Goal: Understand site structure: Understand site structure

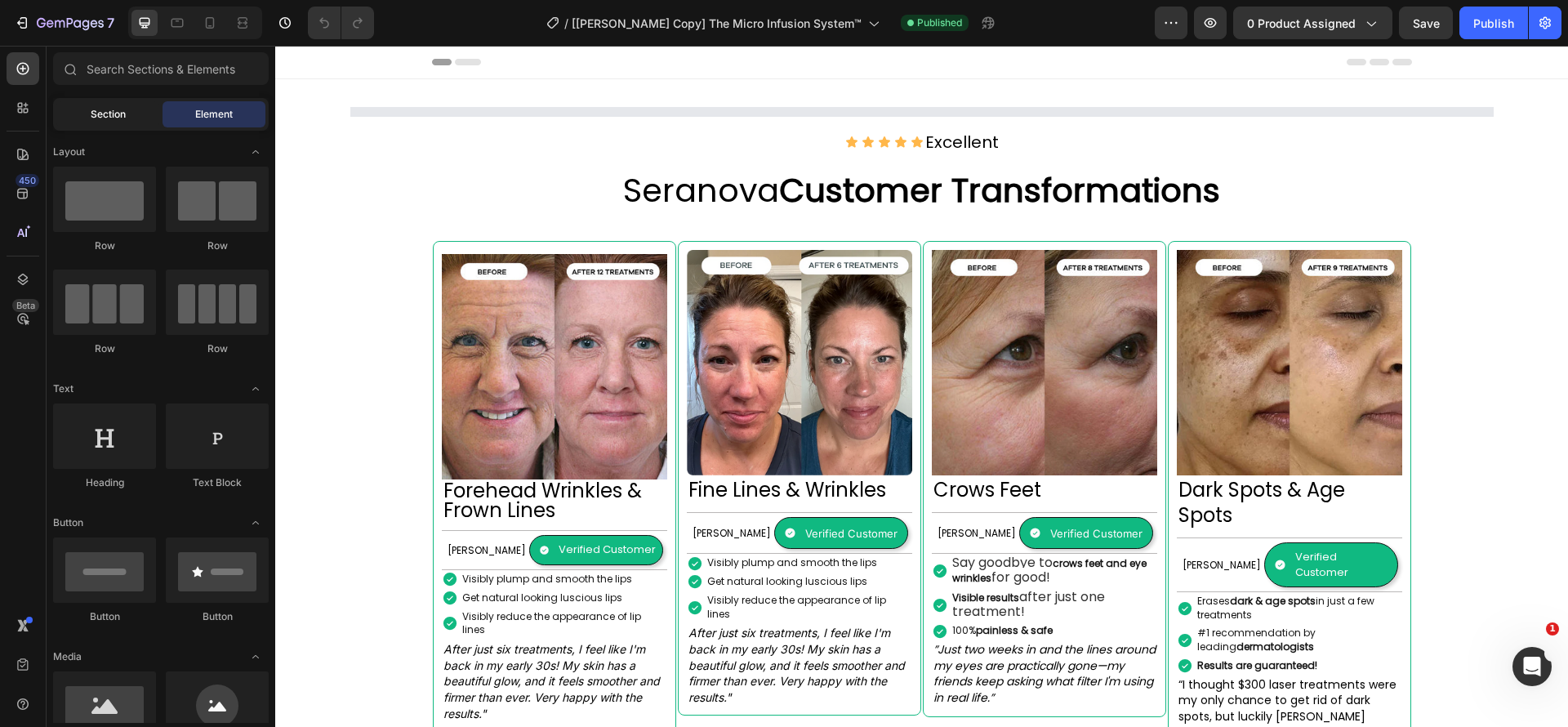
click at [108, 115] on span "Section" at bounding box center [108, 115] width 35 height 15
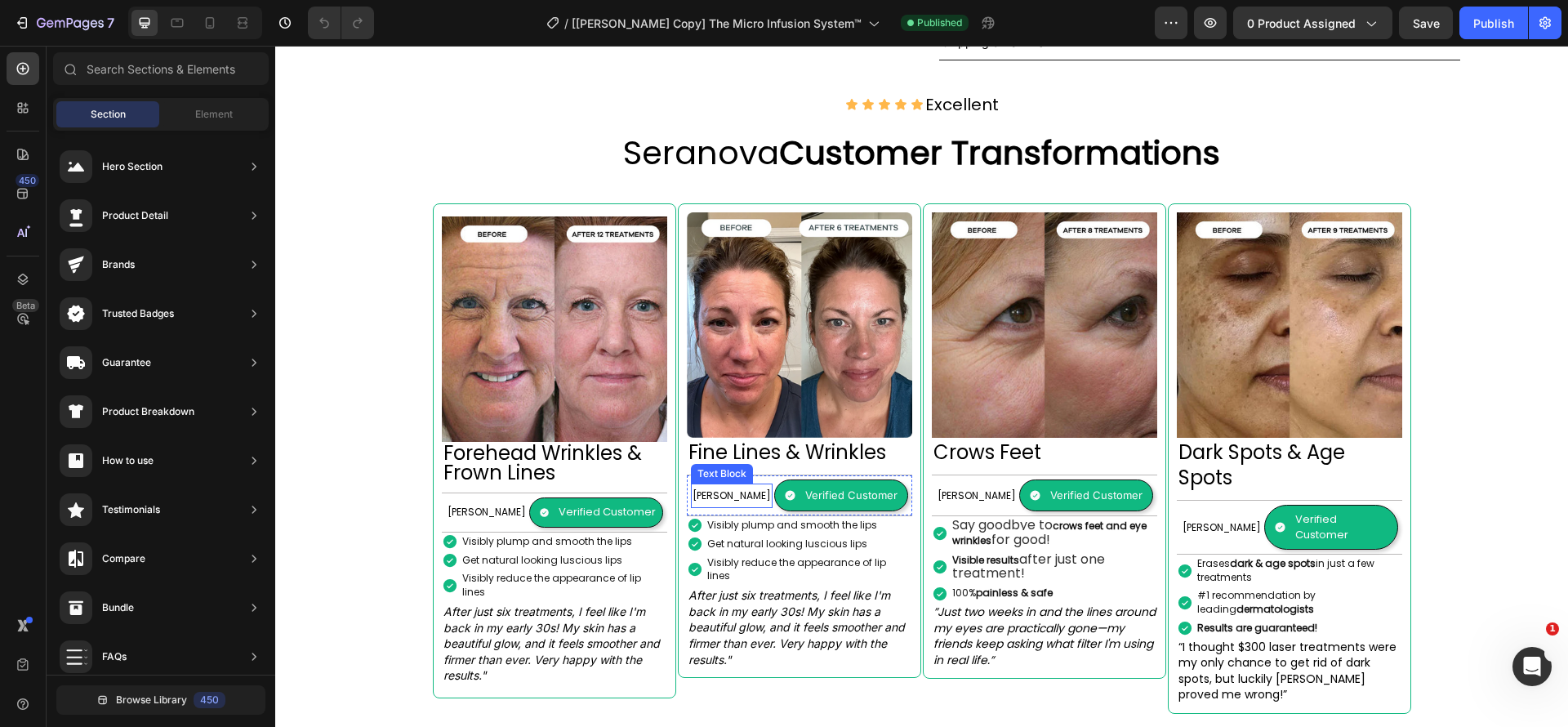
scroll to position [1521, 0]
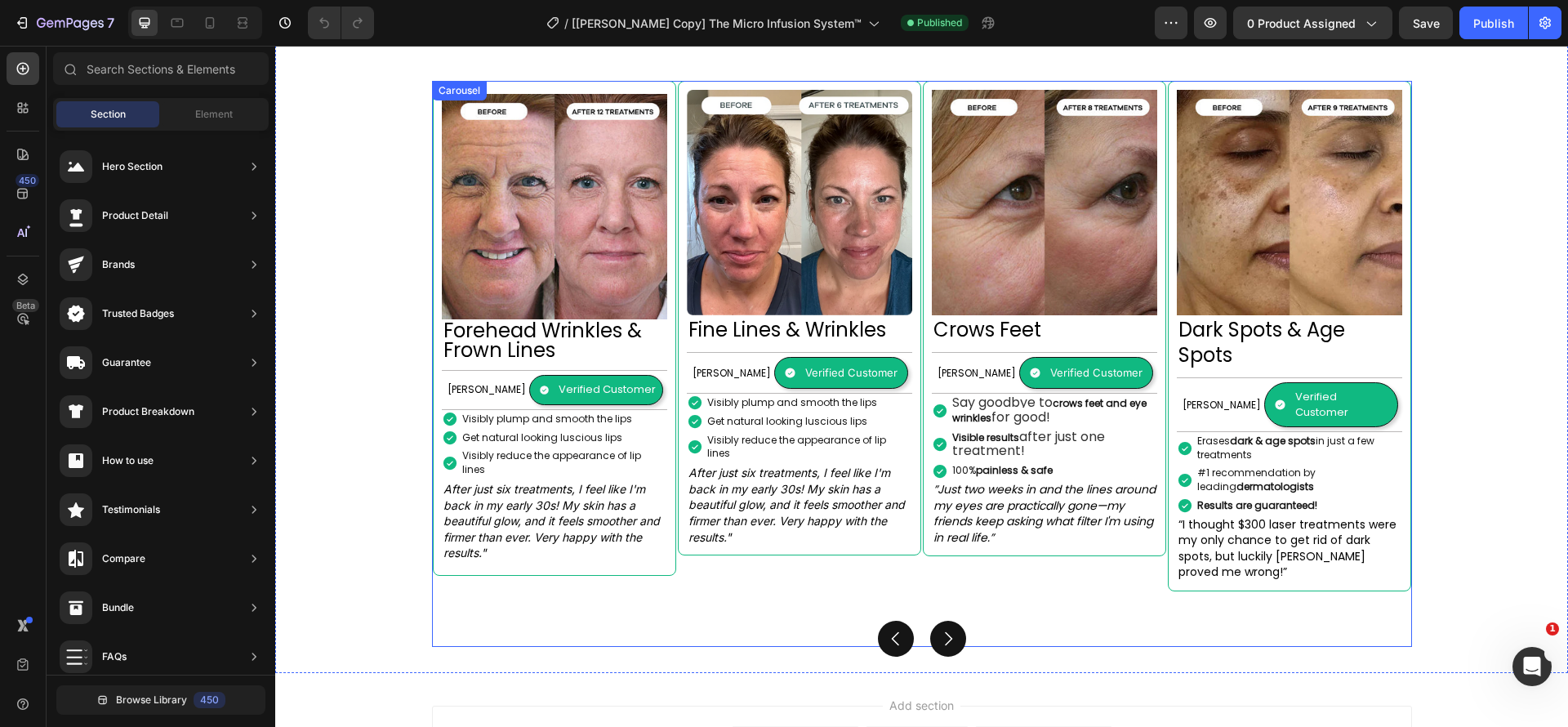
click at [705, 567] on div "Image Forehead Wrinkles & Frown Lines Heading [PERSON_NAME] Text Block Verified…" at bounding box center [922, 364] width 980 height 566
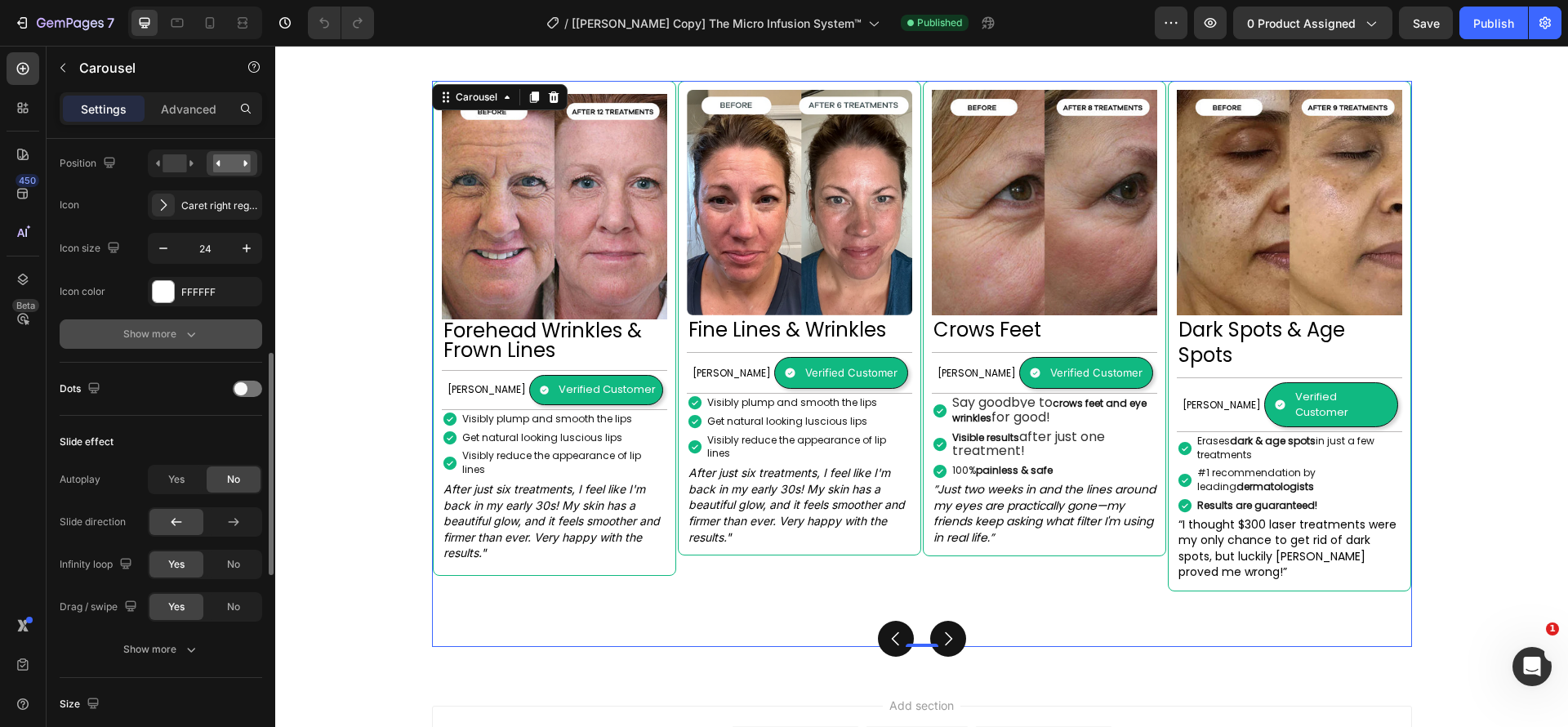
scroll to position [490, 0]
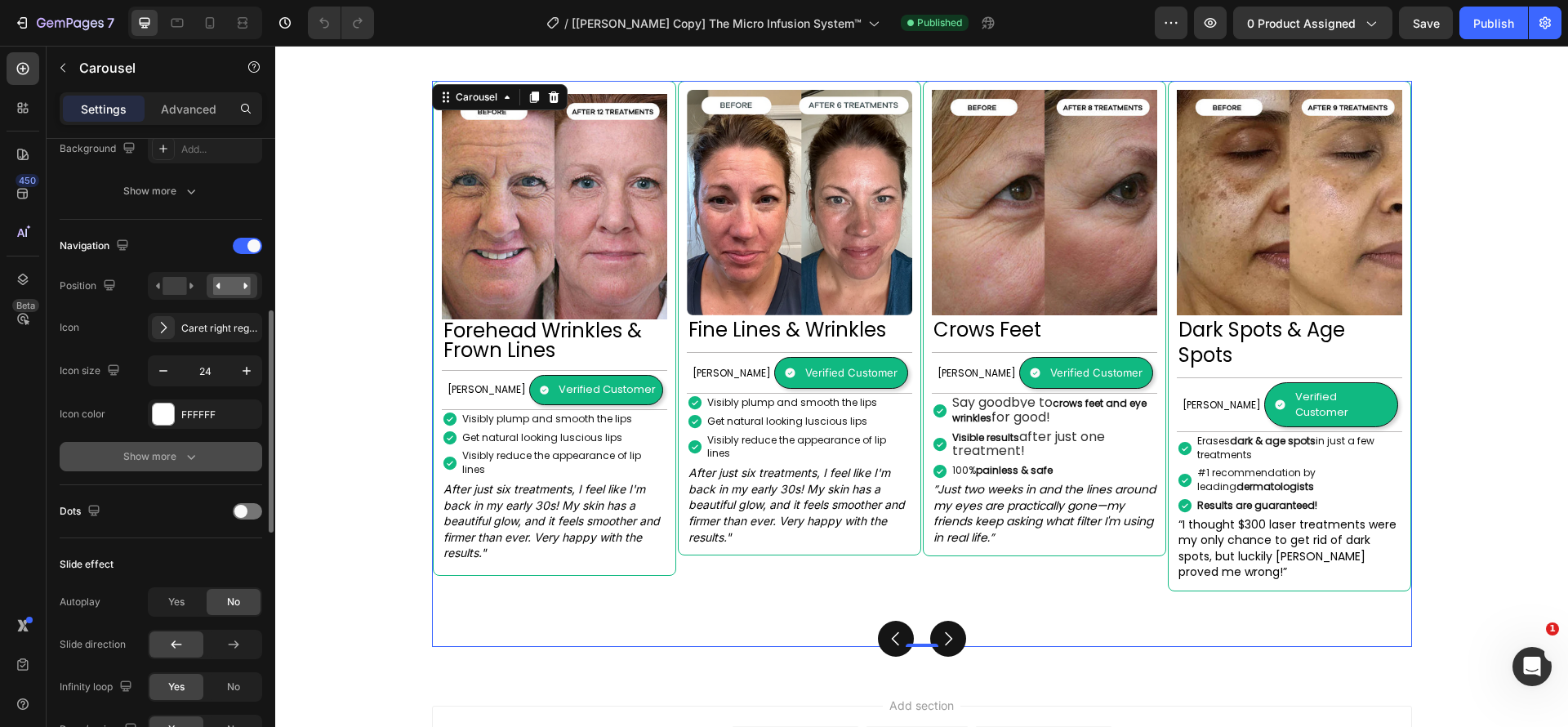
click at [175, 457] on div "Show more" at bounding box center [161, 457] width 76 height 17
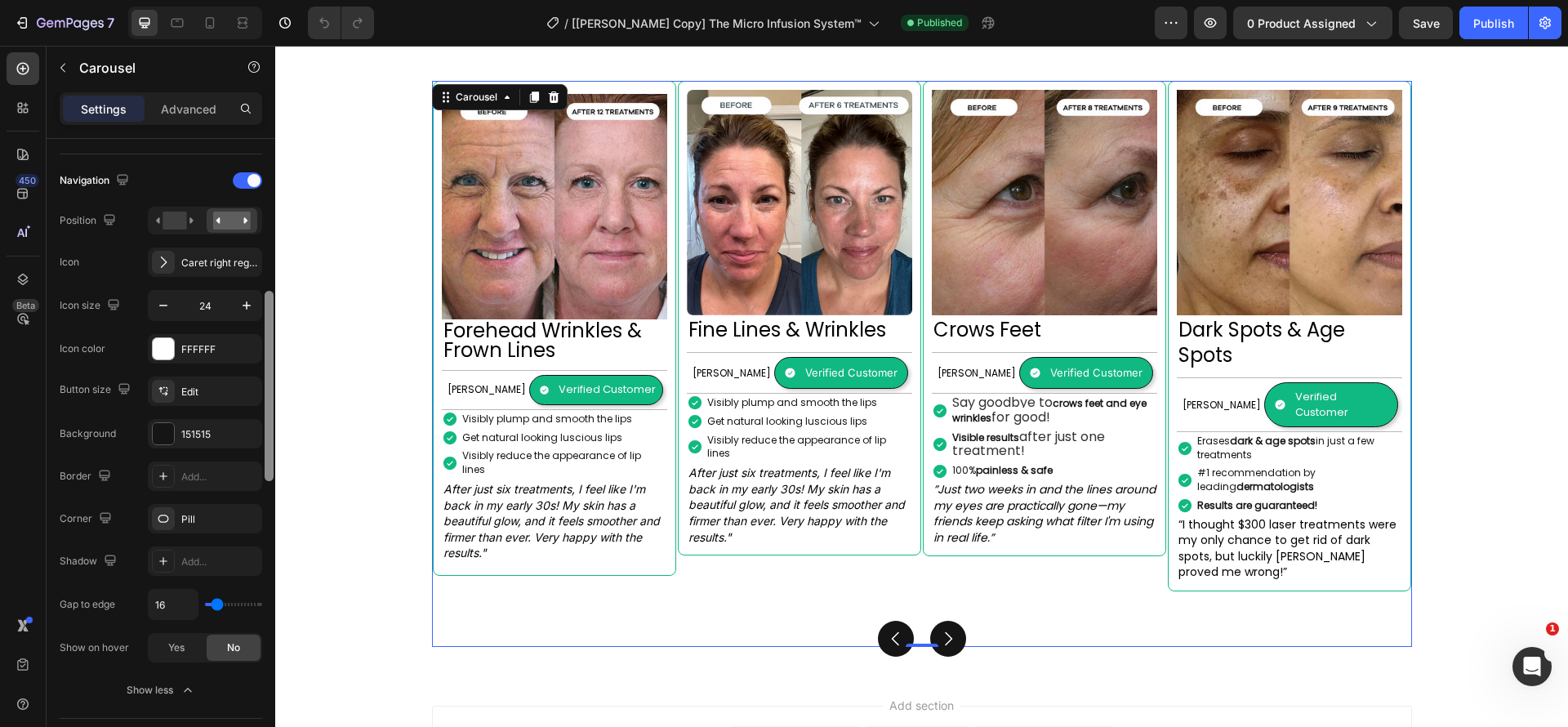
scroll to position [565, 0]
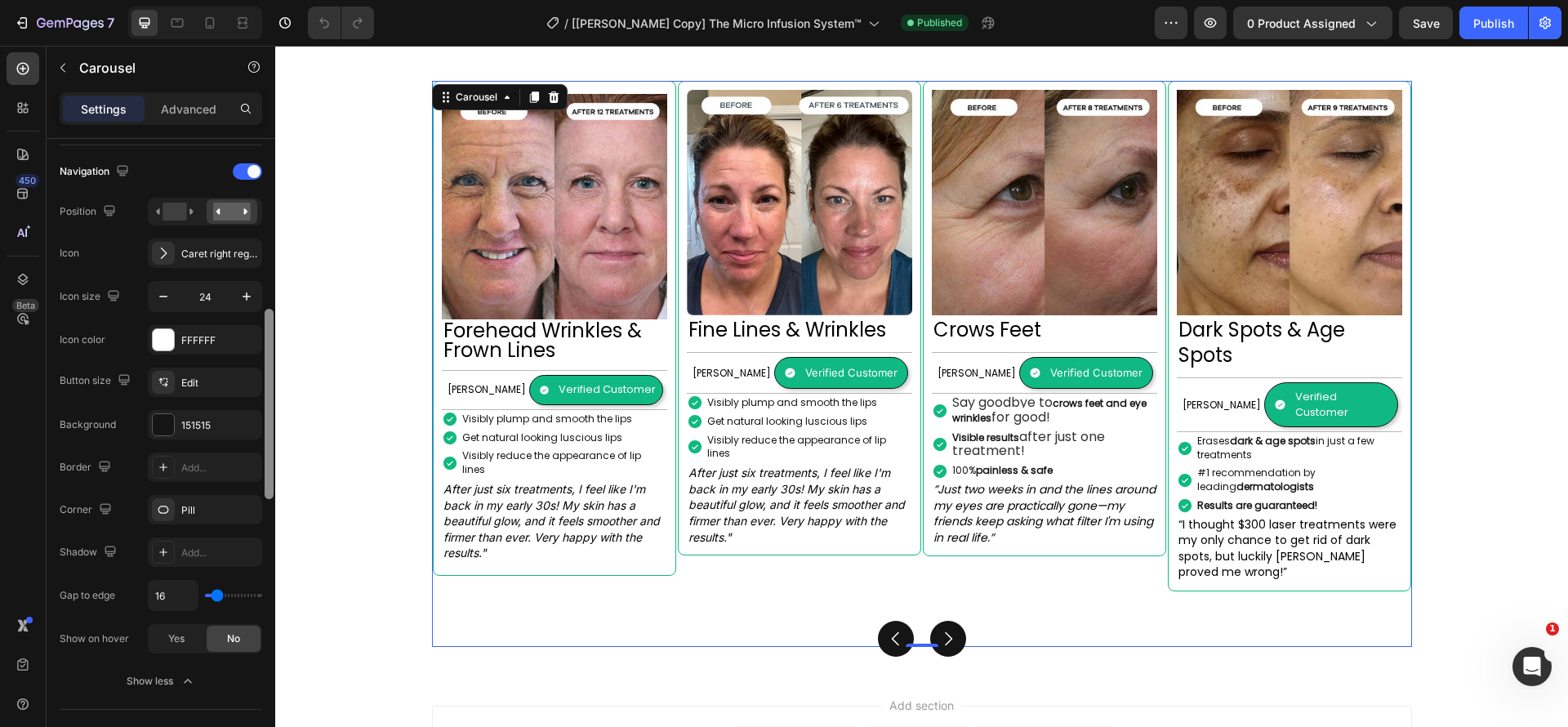
drag, startPoint x: 267, startPoint y: 465, endPoint x: 270, endPoint y: 492, distance: 27.2
click at [270, 492] on div at bounding box center [269, 404] width 9 height 190
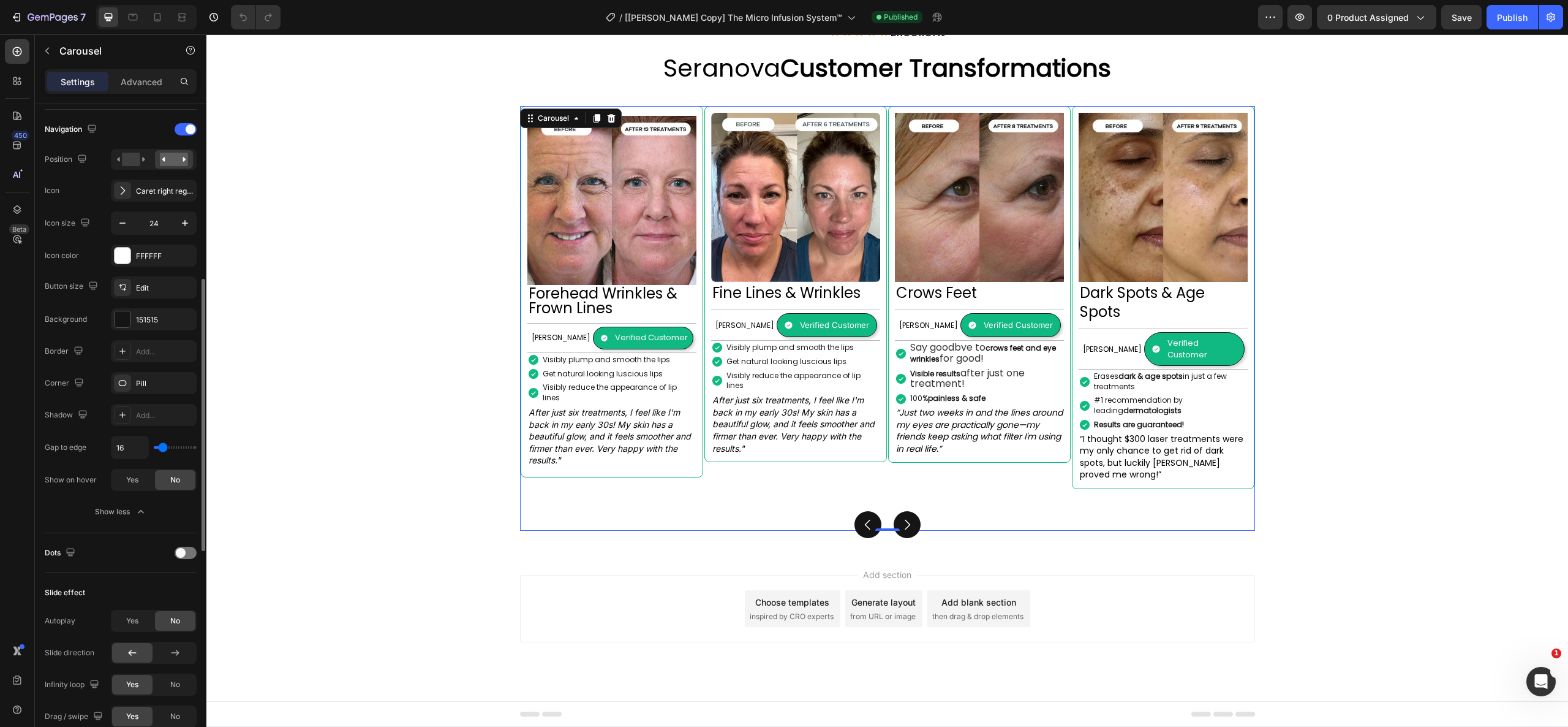
scroll to position [1062, 0]
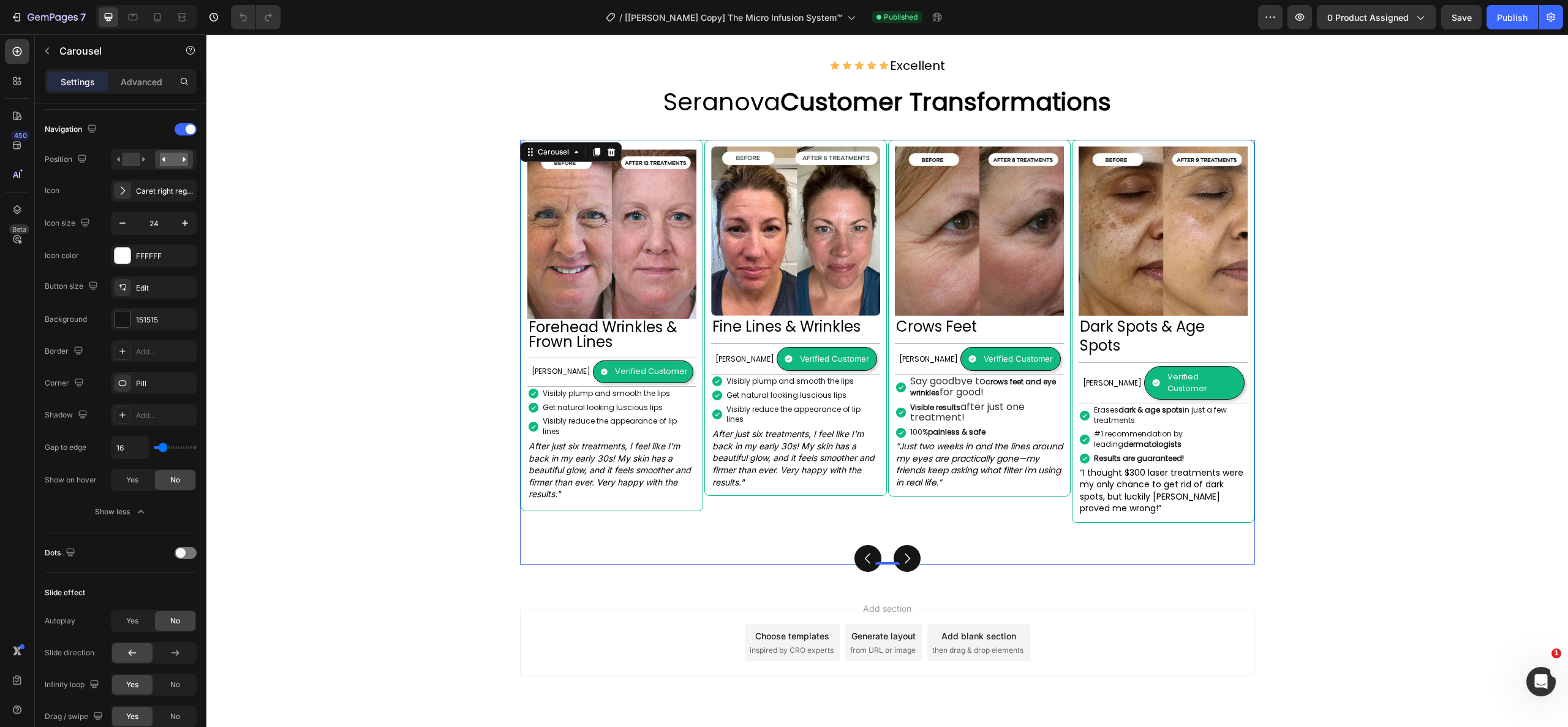
drag, startPoint x: 1365, startPoint y: 35, endPoint x: 350, endPoint y: 441, distance: 1093.2
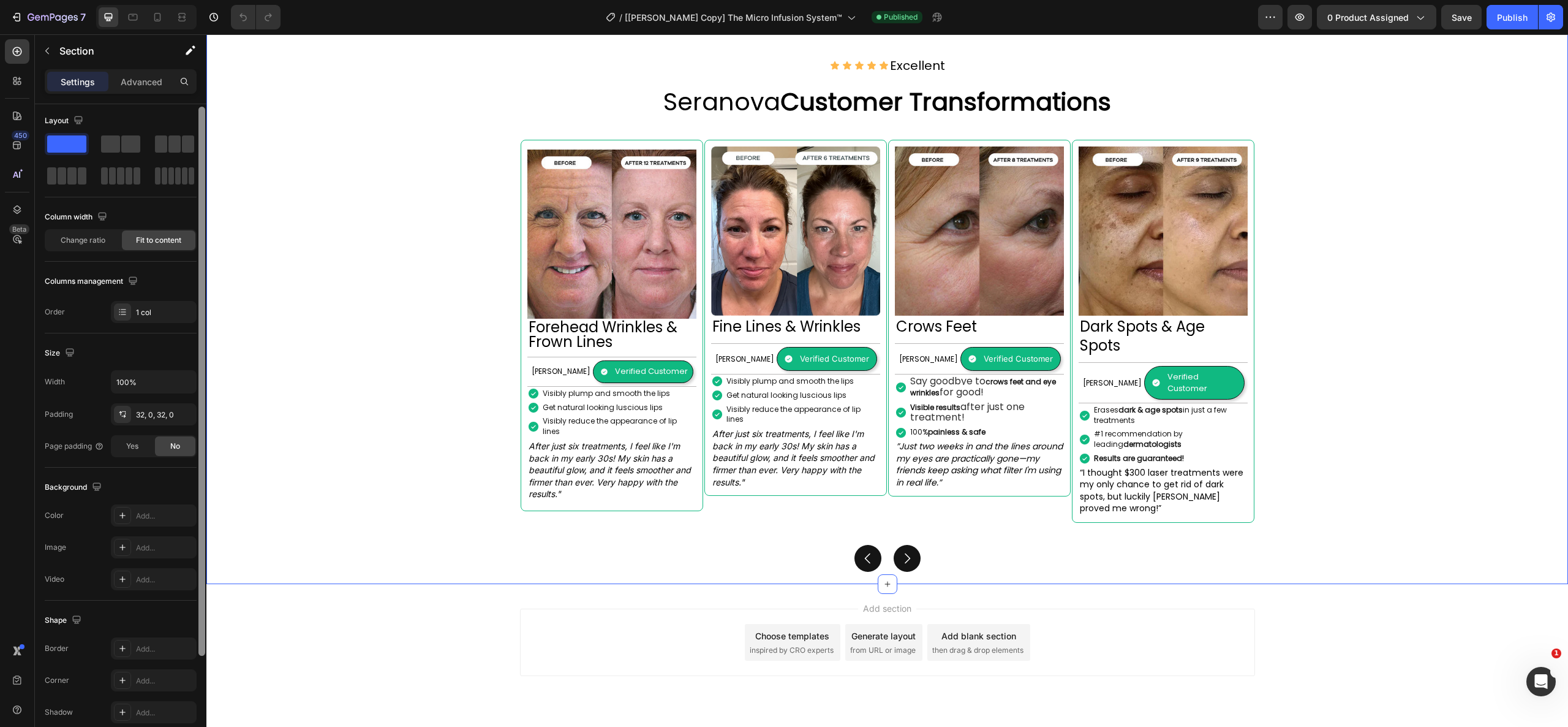
scroll to position [129, 0]
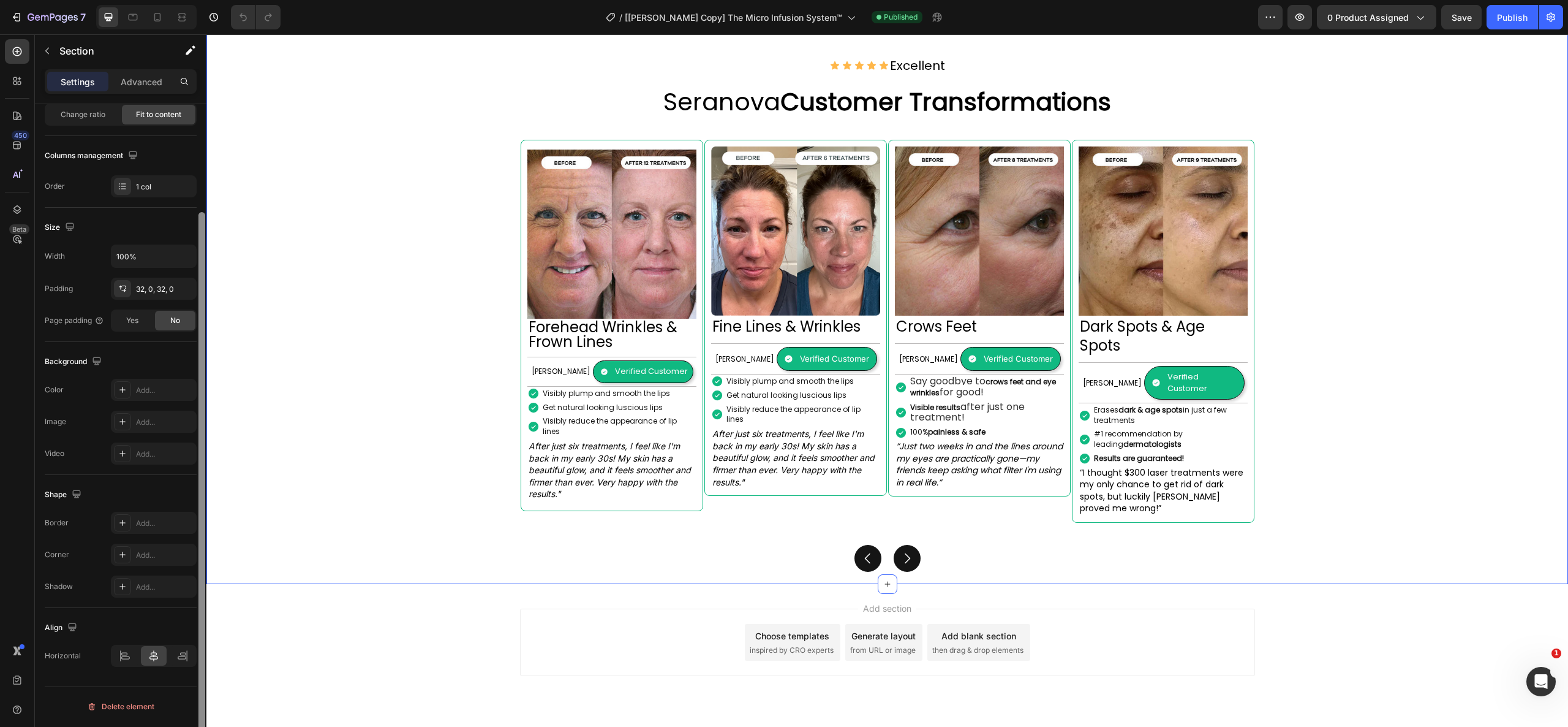
drag, startPoint x: 410, startPoint y: 331, endPoint x: 209, endPoint y: 362, distance: 203.4
click at [739, 512] on div "Image Forehead Wrinkles & Frown Lines Heading [PERSON_NAME] Text Block Verified…" at bounding box center [888, 352] width 735 height 425
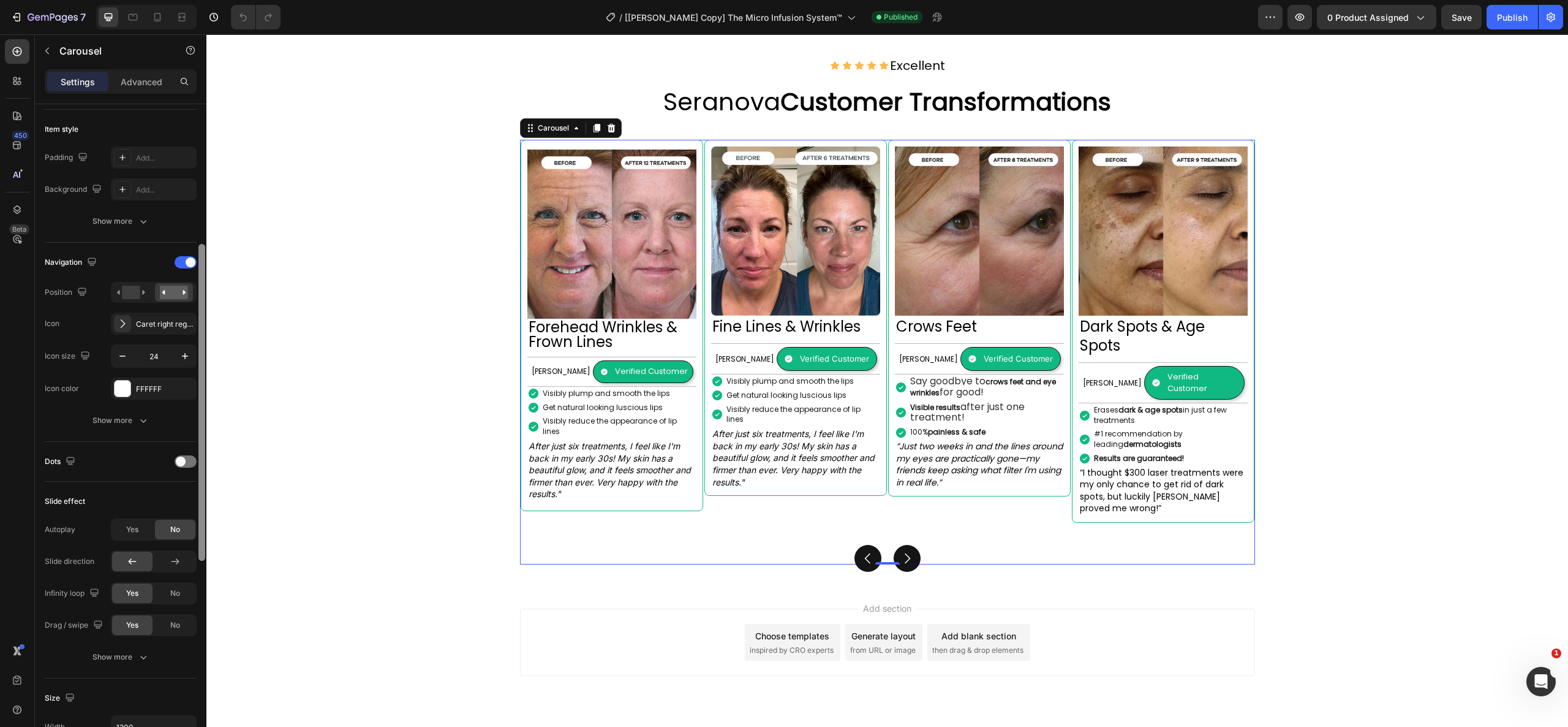
scroll to position [288, 0]
click at [199, 430] on div at bounding box center [202, 401] width 7 height 317
click at [157, 418] on button "Show more" at bounding box center [120, 422] width 152 height 22
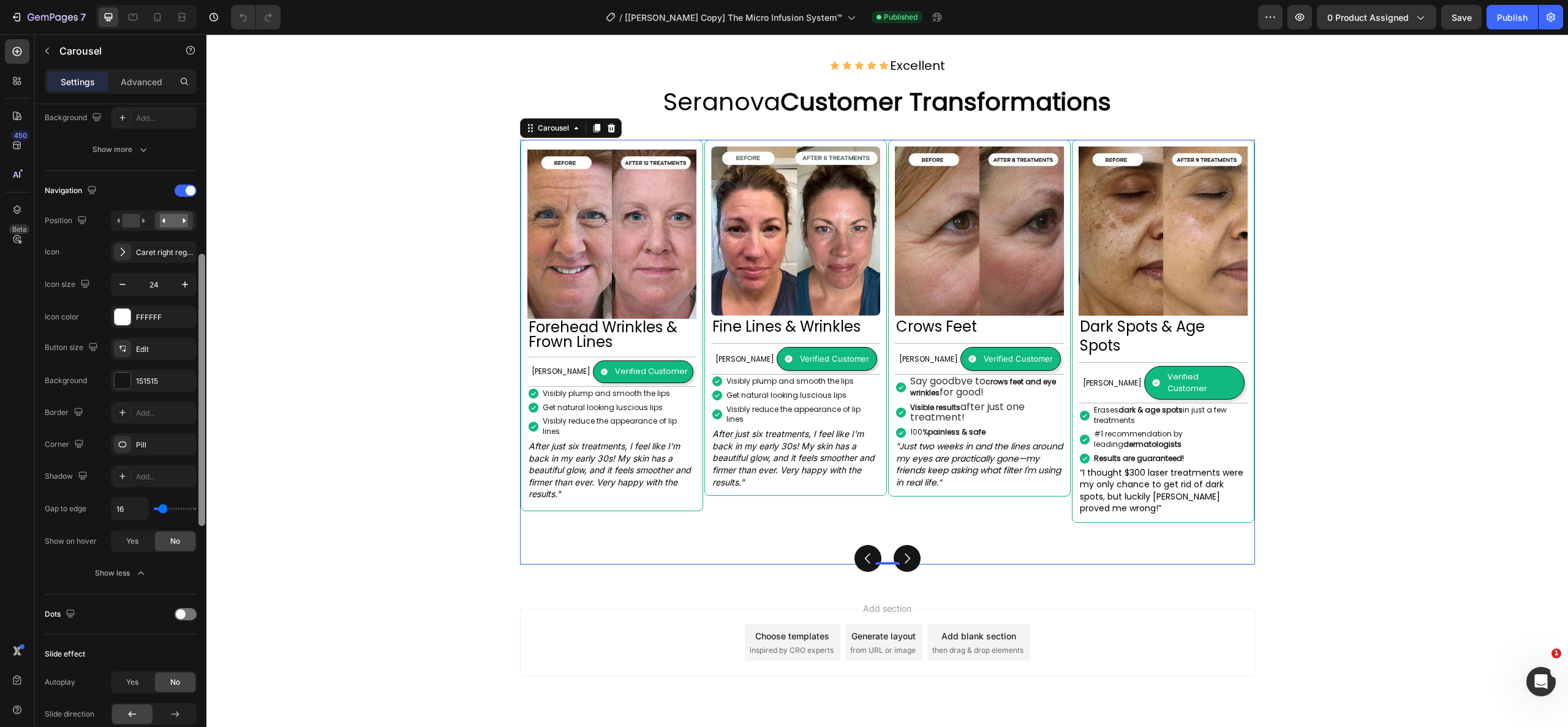
drag, startPoint x: 200, startPoint y: 407, endPoint x: 206, endPoint y: 443, distance: 36.5
click at [206, 443] on div at bounding box center [202, 432] width 9 height 657
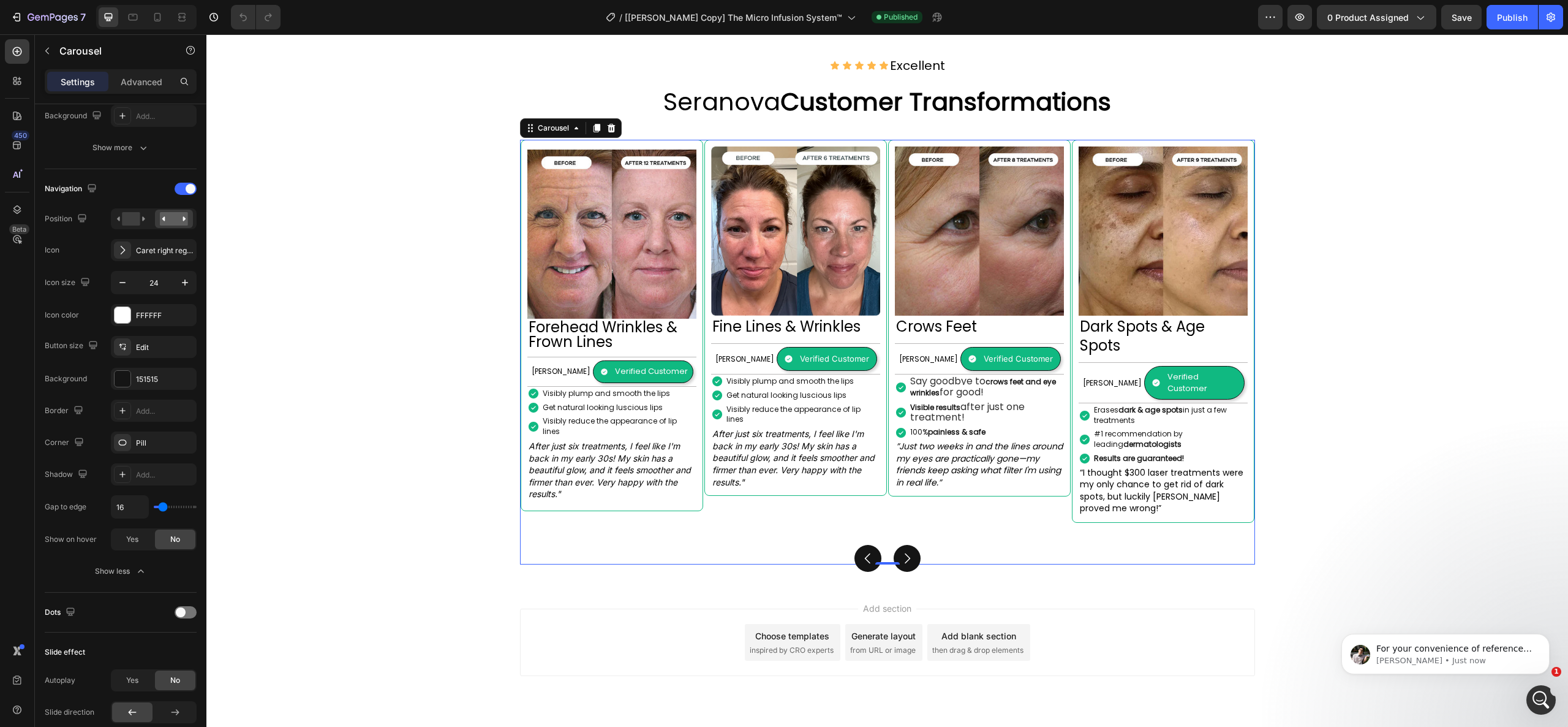
scroll to position [0, 0]
